Goal: Information Seeking & Learning: Learn about a topic

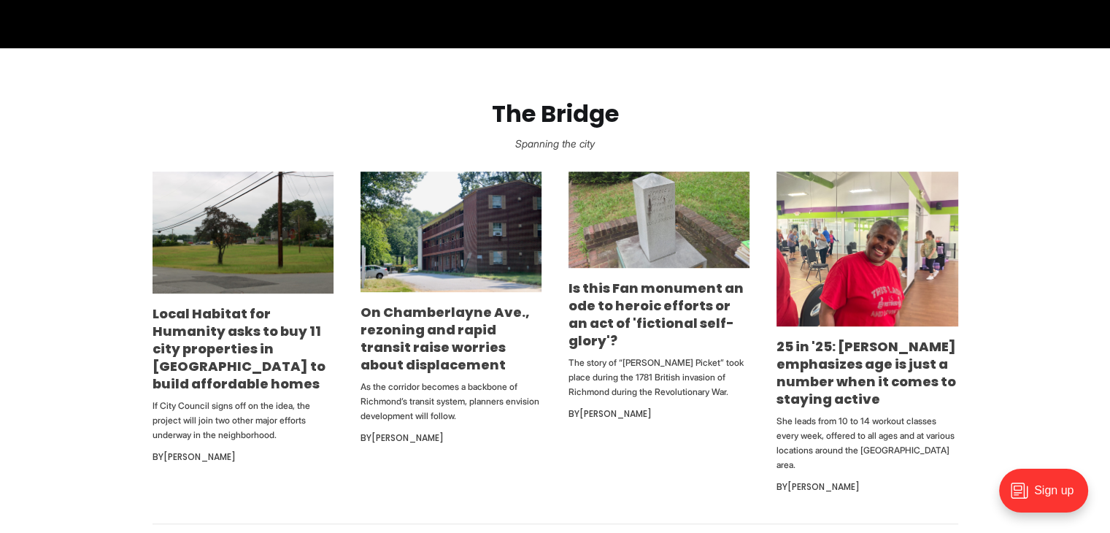
scroll to position [803, 0]
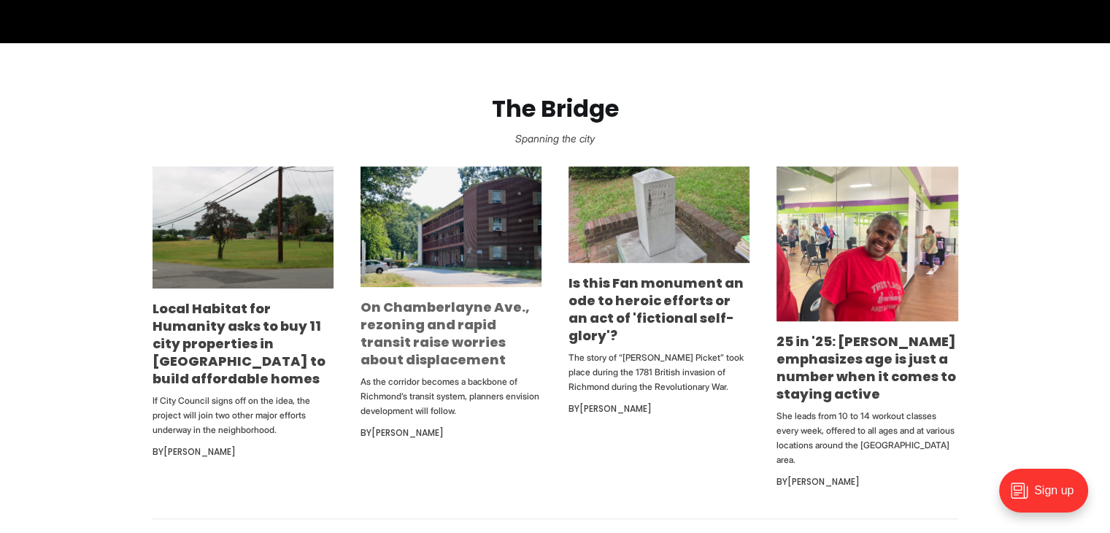
click at [403, 356] on link "On Chamberlayne Ave., rezoning and rapid transit raise worries about displaceme…" at bounding box center [445, 333] width 169 height 71
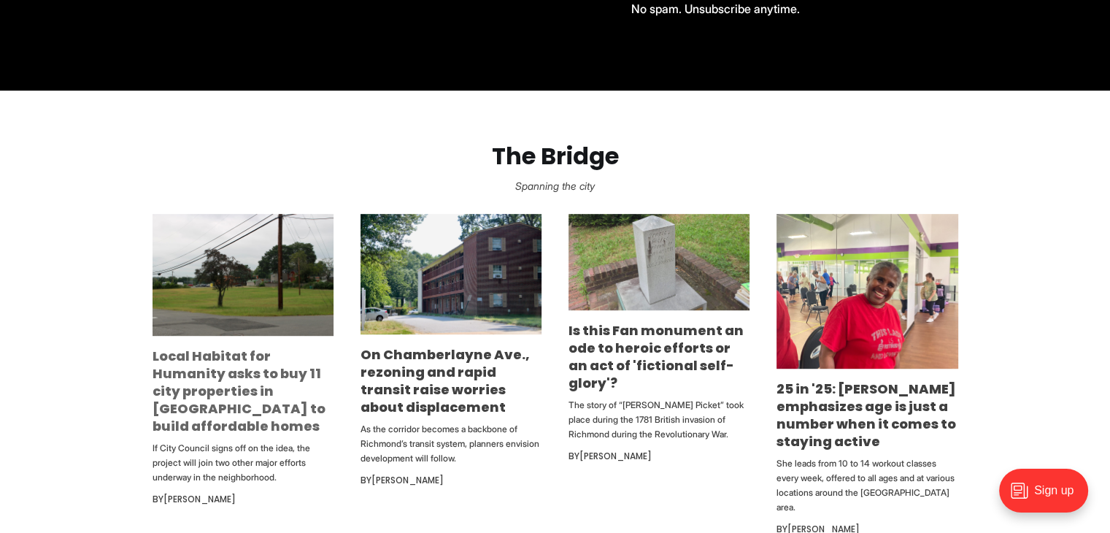
scroll to position [730, 0]
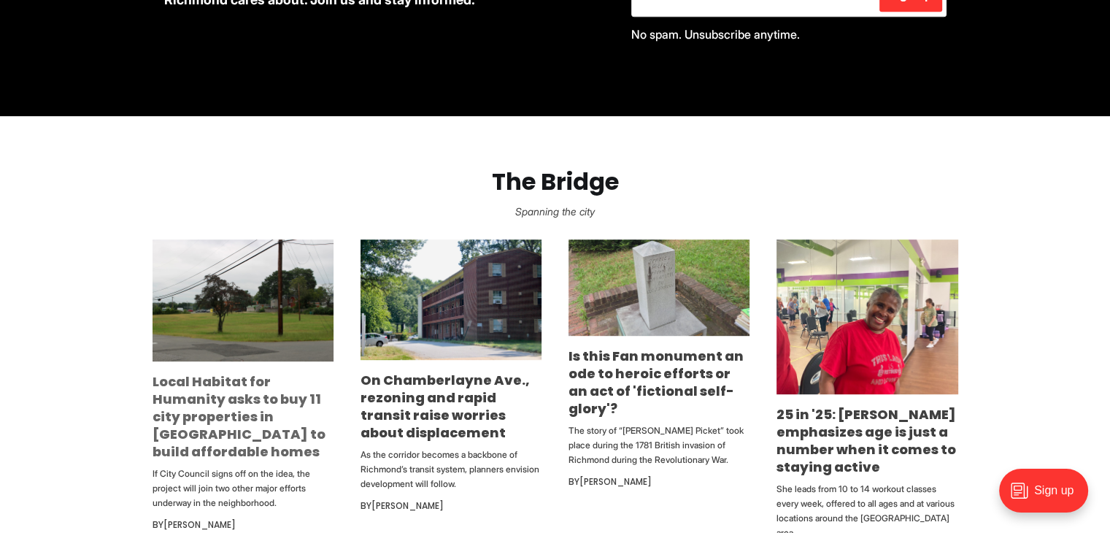
click at [242, 404] on link "Local Habitat for Humanity asks to buy 11 city properties in [GEOGRAPHIC_DATA] …" at bounding box center [239, 416] width 173 height 88
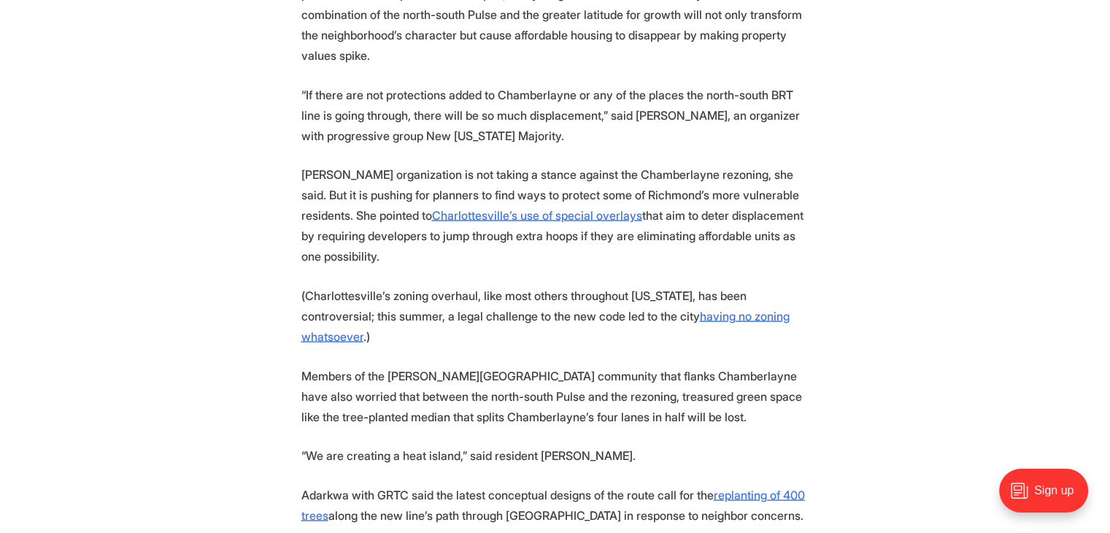
scroll to position [2992, 0]
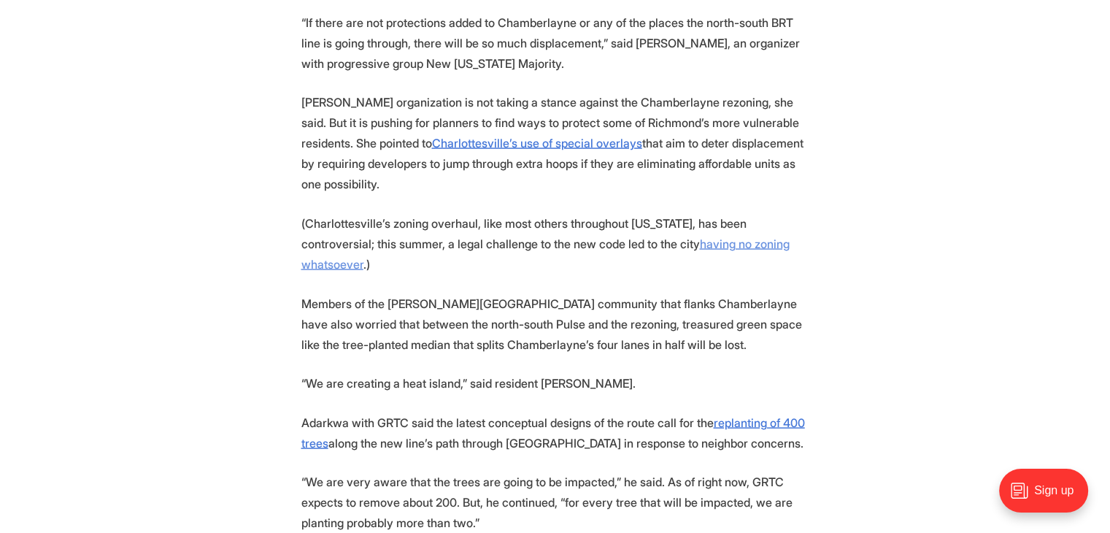
click at [704, 236] on u "having no zoning whatsoever" at bounding box center [545, 253] width 488 height 35
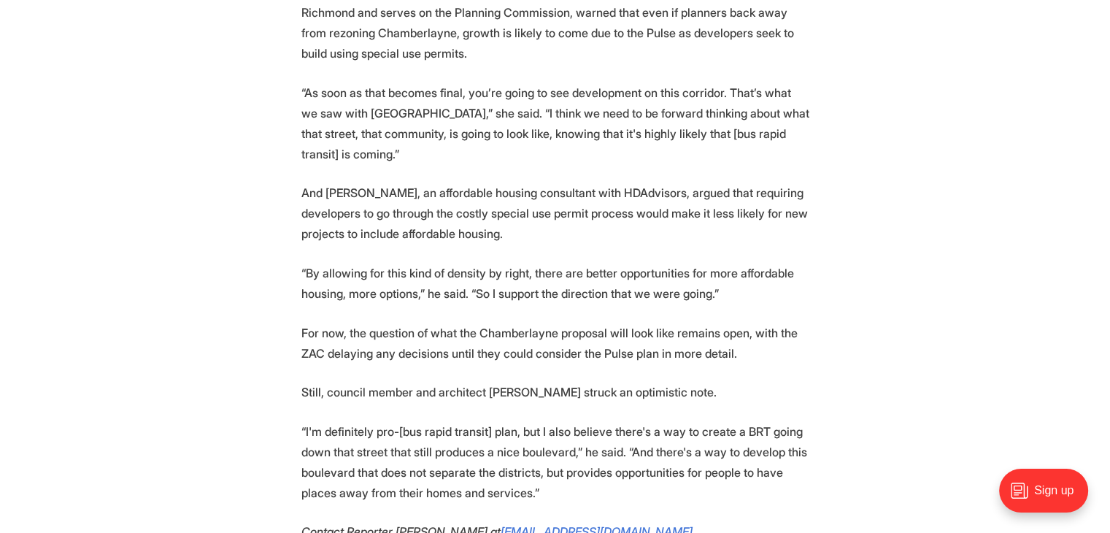
scroll to position [4087, 0]
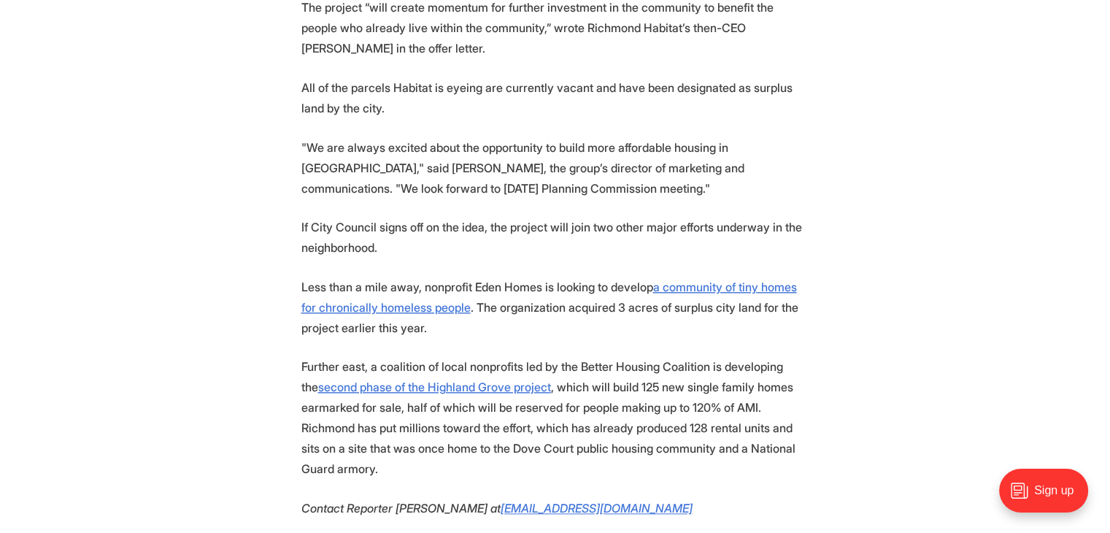
scroll to position [1533, 0]
